Goal: Navigation & Orientation: Find specific page/section

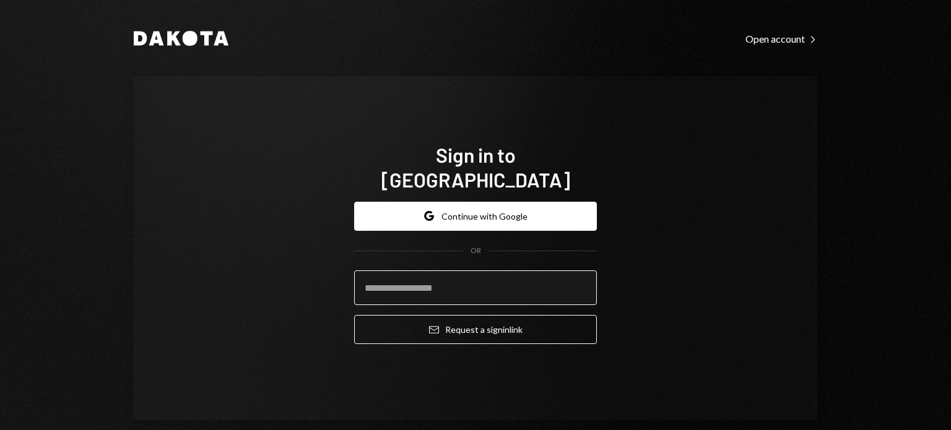
type input "*"
type input "**********"
click at [354, 315] on button "Email Request a sign in link" at bounding box center [475, 329] width 243 height 29
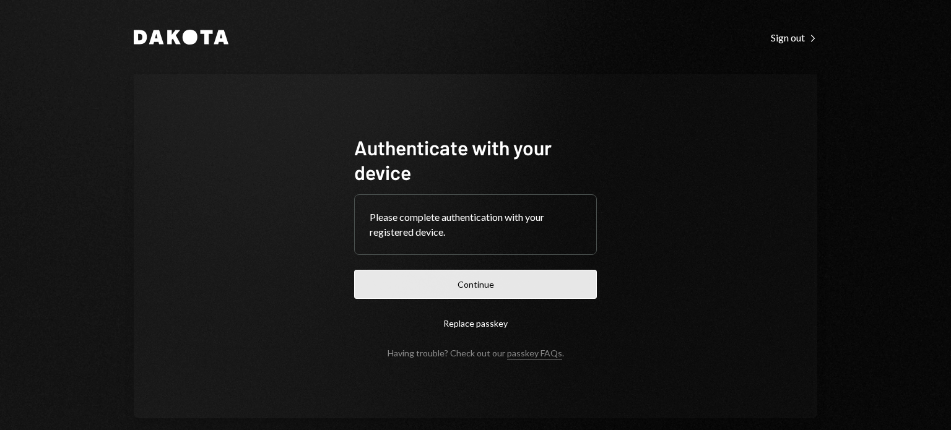
click at [484, 284] on button "Continue" at bounding box center [475, 284] width 243 height 29
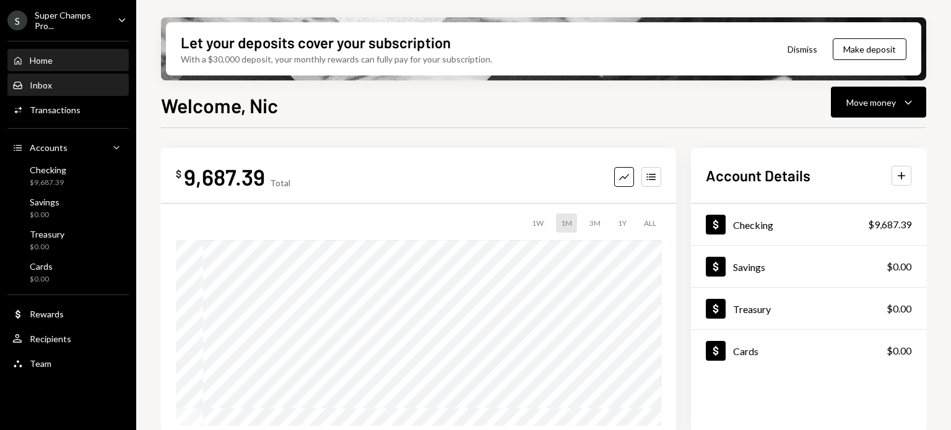
click at [72, 82] on div "Inbox Inbox" at bounding box center [67, 85] width 111 height 11
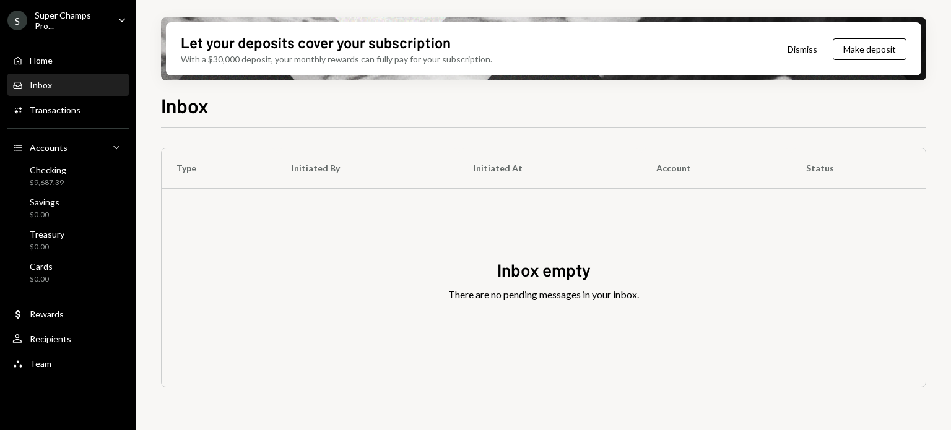
click at [118, 13] on icon "Caret Down" at bounding box center [122, 20] width 14 height 14
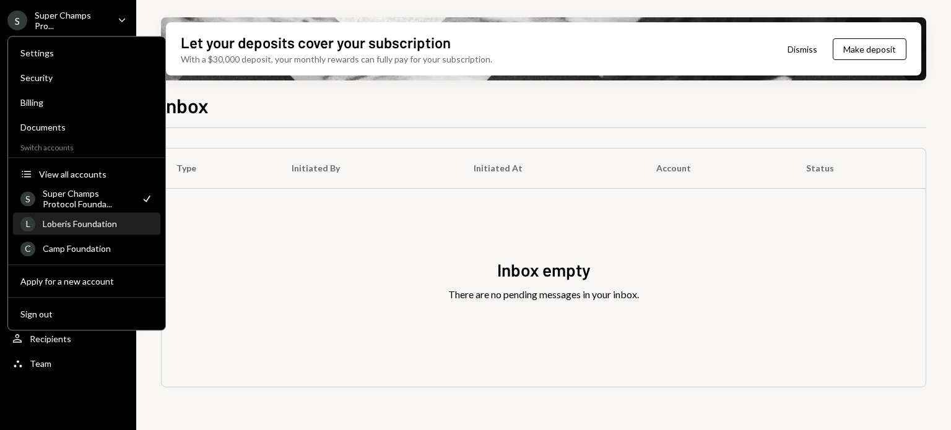
click at [122, 220] on div "Loberis Foundation" at bounding box center [98, 223] width 110 height 11
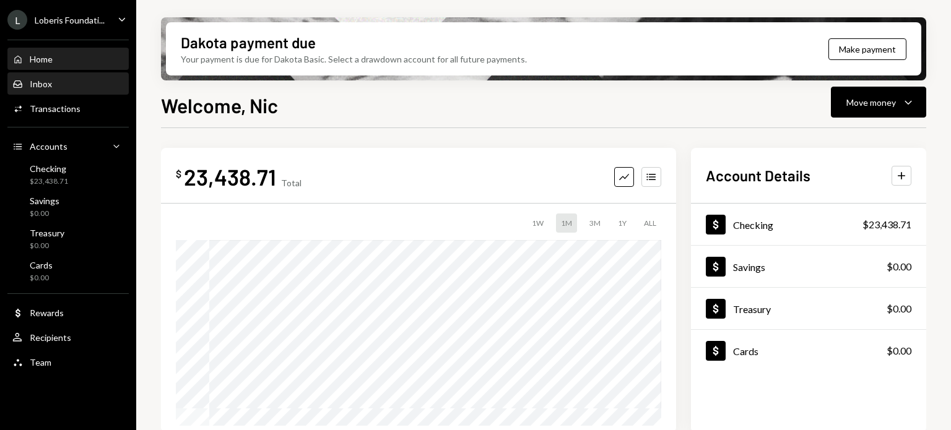
click at [101, 91] on div "Inbox Inbox" at bounding box center [67, 84] width 111 height 21
